Goal: Information Seeking & Learning: Learn about a topic

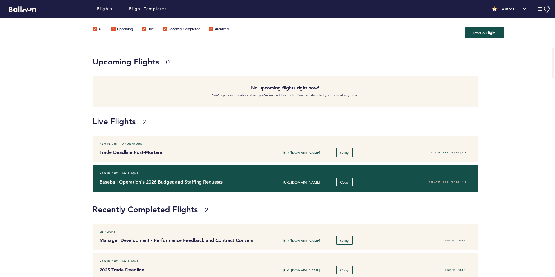
click at [179, 180] on h4 "Baseball Operation's 2026 Budget and Staffing Requests" at bounding box center [175, 182] width 150 height 7
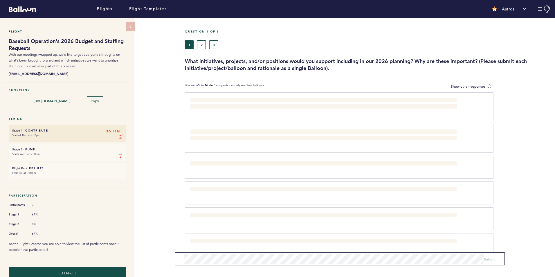
scroll to position [10, 0]
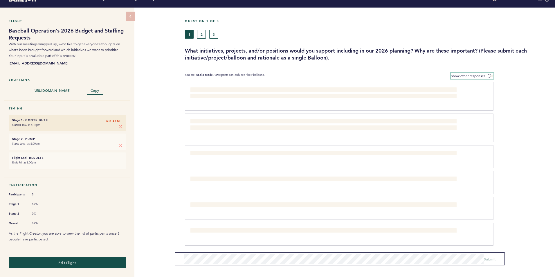
click at [453, 75] on span "Show other responses" at bounding box center [468, 75] width 35 height 5
click at [0, 0] on input "Show other responses" at bounding box center [0, 0] width 0 height 0
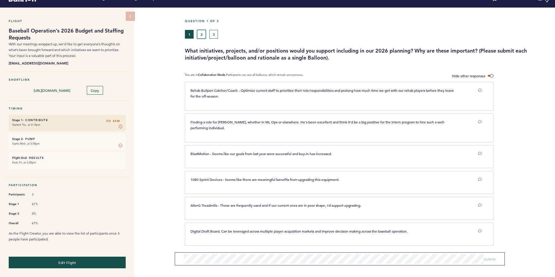
click at [199, 33] on button "2" at bounding box center [201, 34] width 9 height 9
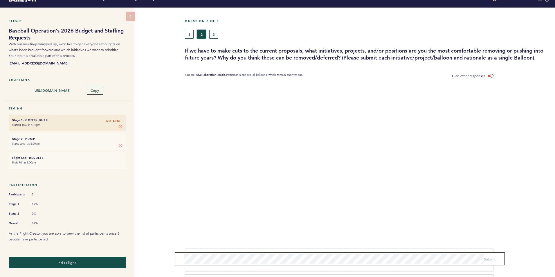
scroll to position [8, 0]
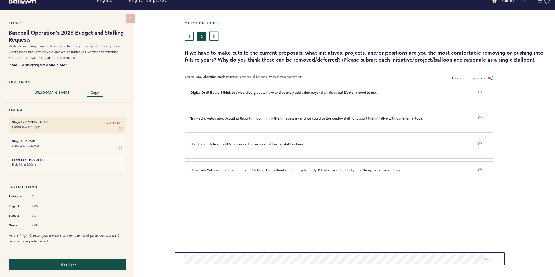
click at [211, 37] on button "3" at bounding box center [213, 36] width 9 height 9
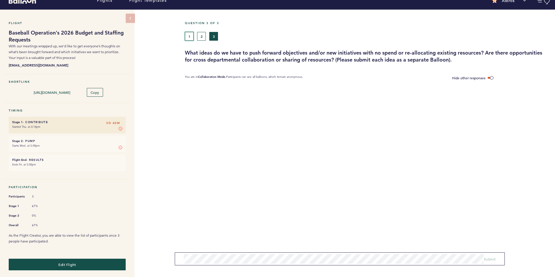
click at [190, 35] on button "1" at bounding box center [189, 36] width 9 height 9
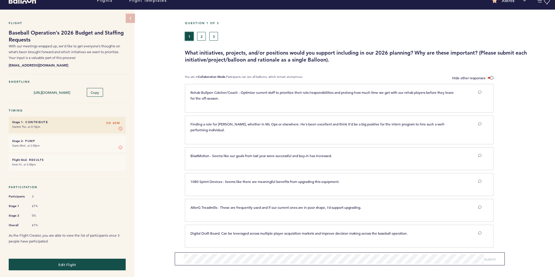
scroll to position [10, 0]
